Goal: Task Accomplishment & Management: Use online tool/utility

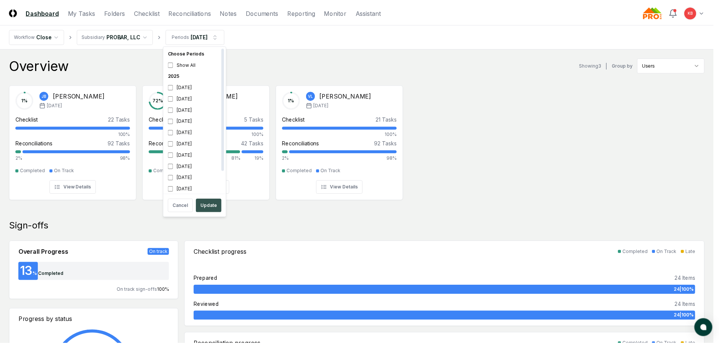
scroll to position [2, 0]
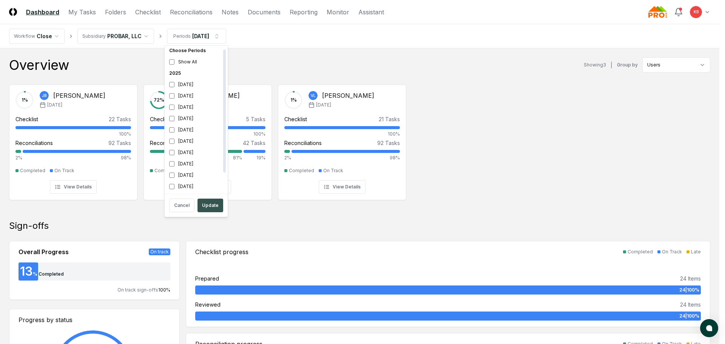
click at [205, 206] on button "Update" at bounding box center [210, 206] width 26 height 14
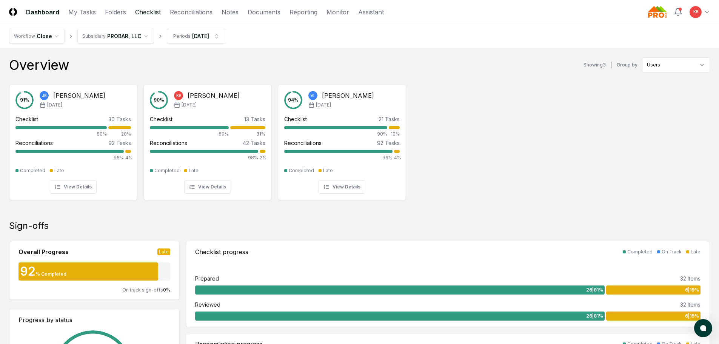
click at [153, 11] on link "Checklist" at bounding box center [148, 12] width 26 height 9
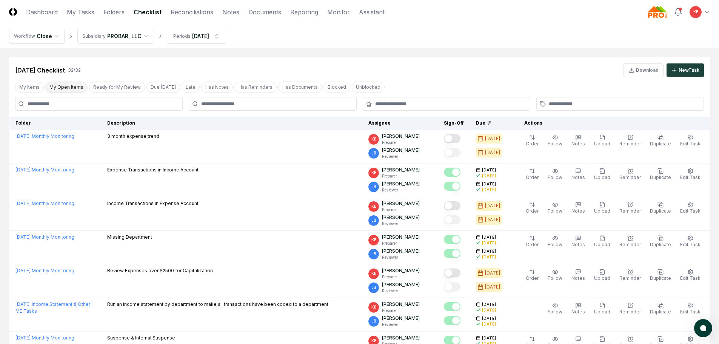
click at [66, 87] on button "My Open Items" at bounding box center [66, 87] width 42 height 11
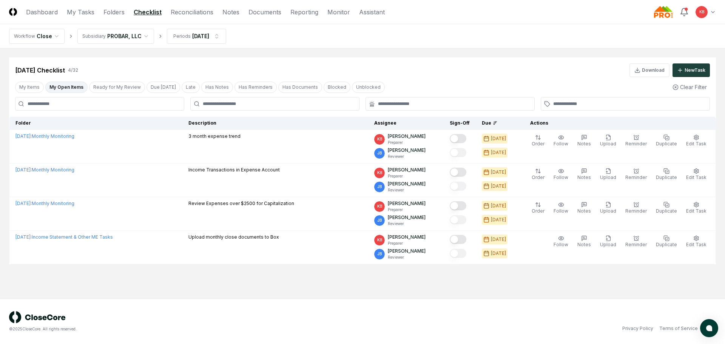
click at [175, 88] on div "My Items My Open Items Ready for My Review Due [DATE] Late Has Notes Has Remind…" at bounding box center [199, 87] width 369 height 11
click at [182, 88] on button "Late" at bounding box center [191, 87] width 18 height 11
click at [72, 92] on button "My Open Items" at bounding box center [66, 87] width 42 height 11
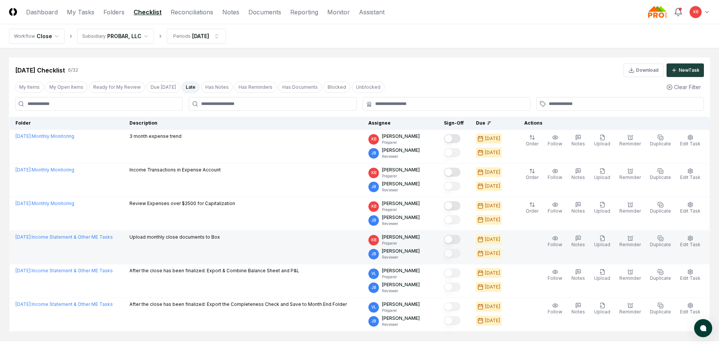
click at [460, 241] on button "Mark complete" at bounding box center [452, 239] width 17 height 9
